Goal: Task Accomplishment & Management: Use online tool/utility

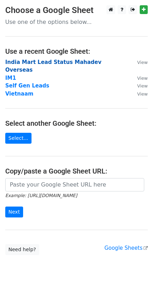
click at [25, 60] on strong "India Mart Lead Status Mahadev Overseas" at bounding box center [53, 66] width 97 height 14
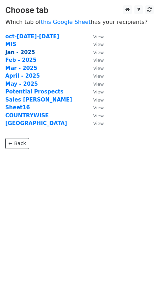
click at [21, 53] on strong "Jan - 2025" at bounding box center [20, 52] width 30 height 6
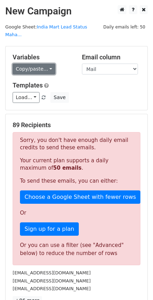
click at [33, 64] on link "Copy/paste..." at bounding box center [34, 69] width 43 height 11
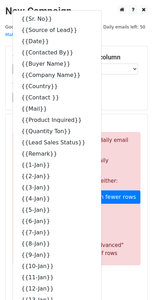
click at [117, 81] on h5 "Templates" at bounding box center [77, 85] width 128 height 8
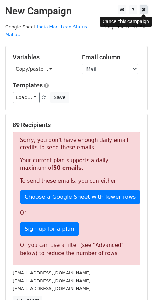
click at [145, 9] on icon at bounding box center [144, 9] width 4 height 5
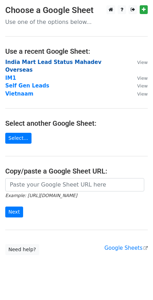
click at [13, 63] on strong "India Mart Lead Status Mahadev Overseas" at bounding box center [53, 66] width 97 height 14
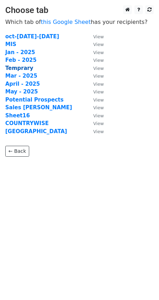
click at [14, 67] on strong "Temprary" at bounding box center [19, 68] width 28 height 6
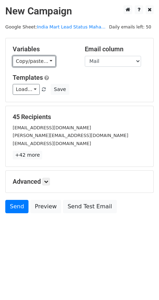
click at [39, 65] on link "Copy/paste..." at bounding box center [34, 61] width 43 height 11
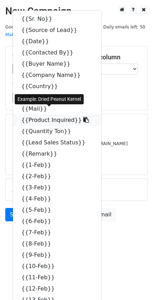
click at [54, 115] on link "{{Product Inquired}}" at bounding box center [57, 120] width 89 height 11
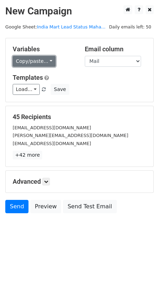
click at [43, 58] on link "Copy/paste..." at bounding box center [34, 61] width 43 height 11
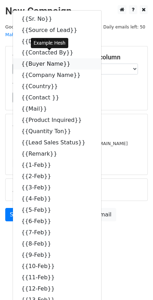
click at [46, 58] on link "{{Buyer Name}}" at bounding box center [57, 63] width 89 height 11
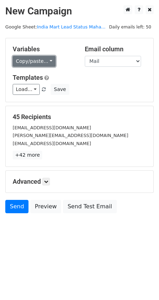
click at [28, 61] on link "Copy/paste..." at bounding box center [34, 61] width 43 height 11
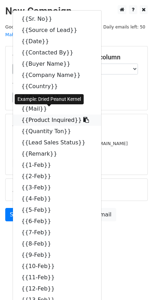
click at [44, 115] on link "{{Product Inquired}}" at bounding box center [57, 120] width 89 height 11
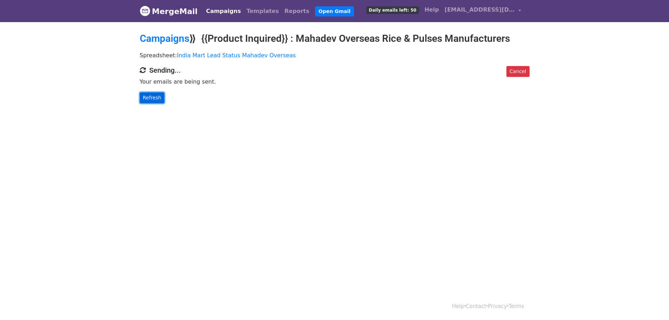
click at [156, 98] on link "Refresh" at bounding box center [152, 97] width 25 height 11
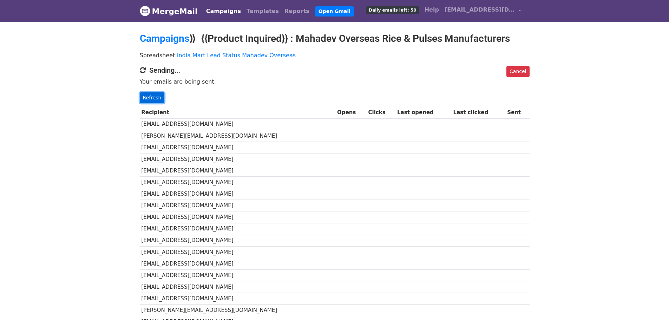
click at [155, 99] on link "Refresh" at bounding box center [152, 97] width 25 height 11
click at [152, 102] on link "Refresh" at bounding box center [152, 97] width 25 height 11
click at [151, 100] on link "Refresh" at bounding box center [152, 97] width 25 height 11
click at [157, 95] on link "Refresh" at bounding box center [152, 97] width 25 height 11
click at [152, 99] on link "Refresh" at bounding box center [152, 97] width 25 height 11
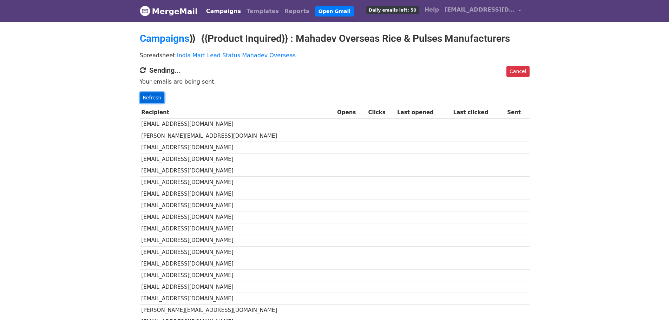
click at [152, 99] on link "Refresh" at bounding box center [152, 97] width 25 height 11
click at [145, 97] on link "Refresh" at bounding box center [152, 97] width 25 height 11
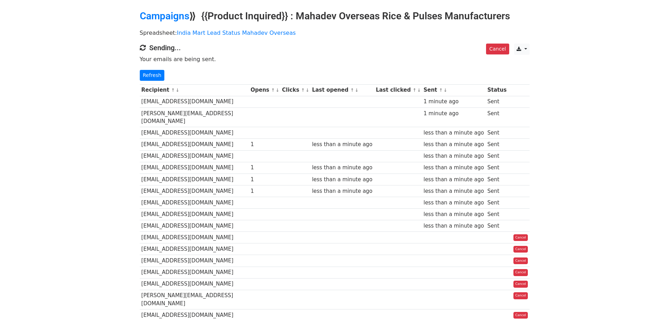
scroll to position [35, 0]
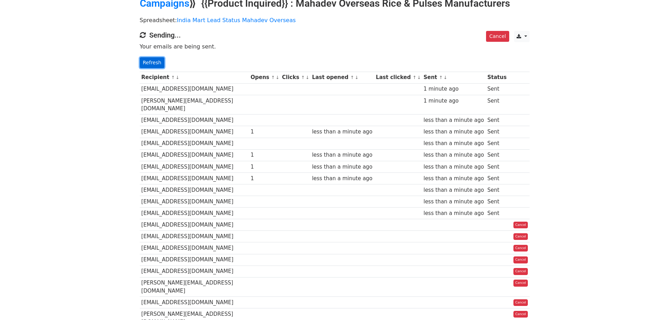
click at [155, 59] on link "Refresh" at bounding box center [152, 62] width 25 height 11
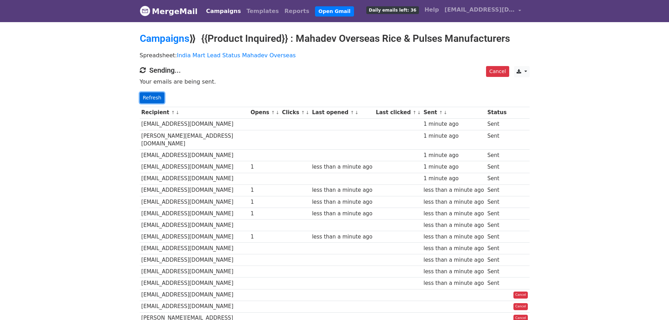
click at [154, 98] on link "Refresh" at bounding box center [152, 97] width 25 height 11
click at [150, 97] on link "Refresh" at bounding box center [152, 97] width 25 height 11
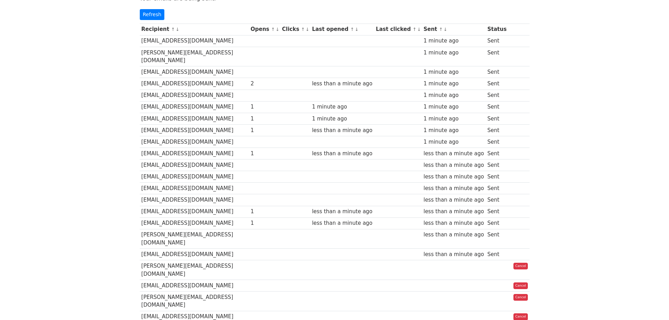
scroll to position [35, 0]
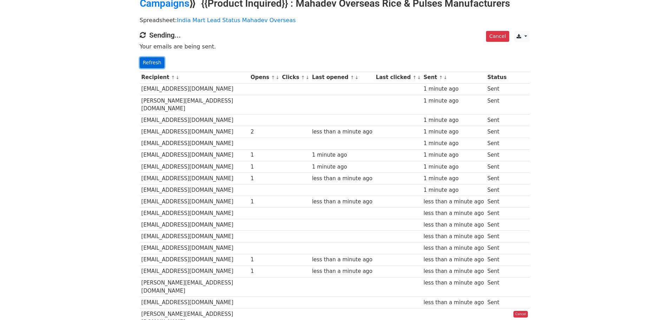
click at [143, 58] on link "Refresh" at bounding box center [152, 62] width 25 height 11
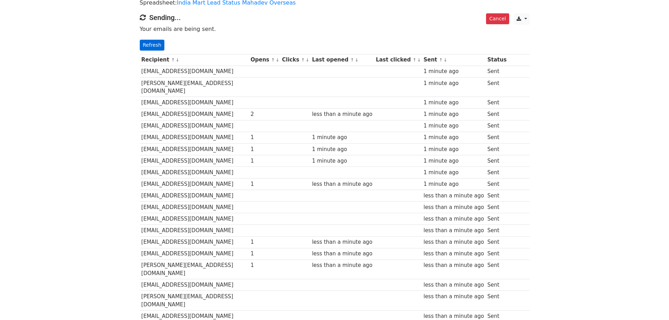
scroll to position [70, 0]
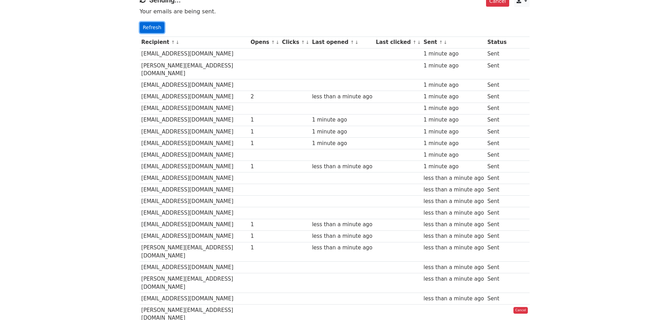
click at [148, 27] on link "Refresh" at bounding box center [152, 27] width 25 height 11
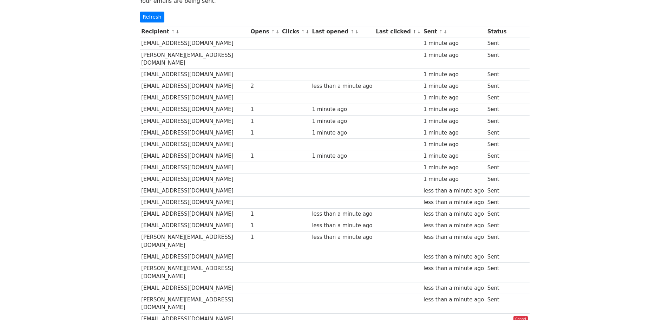
scroll to position [35, 0]
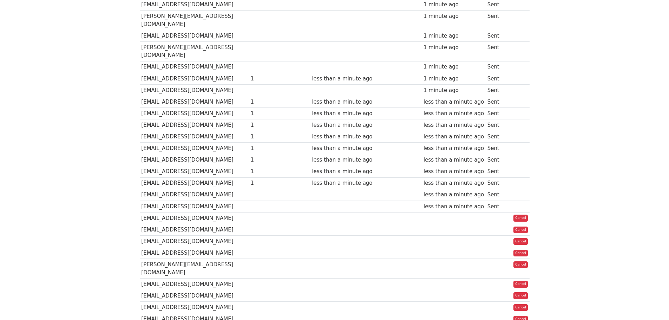
scroll to position [386, 0]
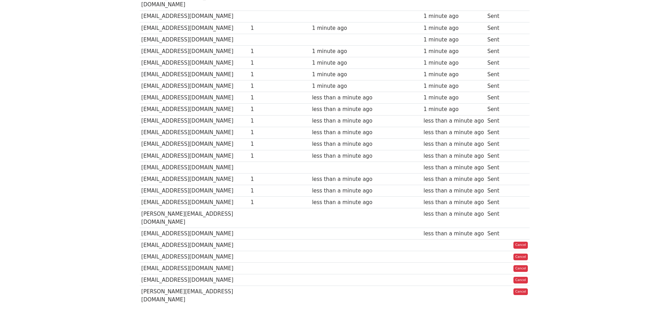
scroll to position [385, 0]
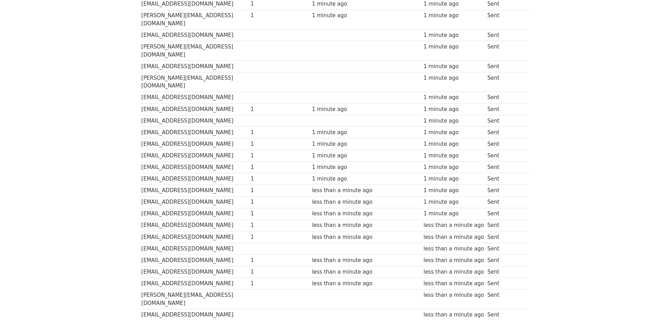
scroll to position [384, 0]
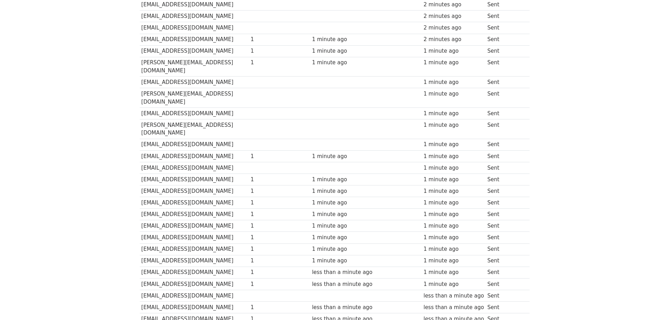
scroll to position [173, 0]
